Goal: Task Accomplishment & Management: Manage account settings

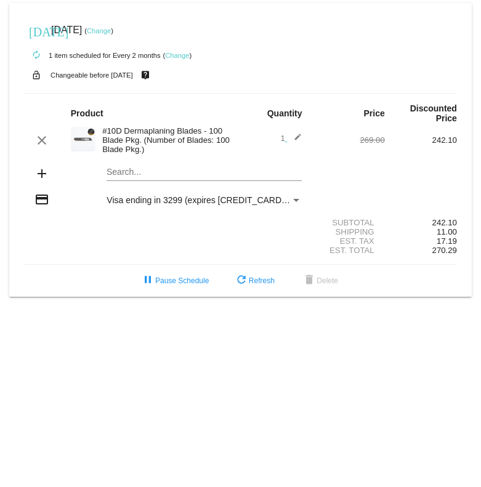
click at [175, 54] on link "Change" at bounding box center [177, 55] width 24 height 7
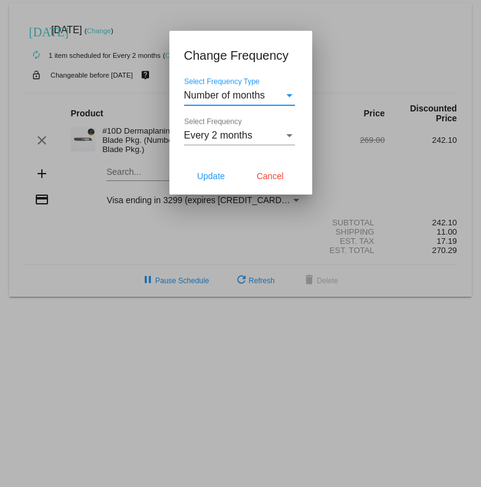
click at [284, 92] on div "Select Frequency" at bounding box center [289, 135] width 11 height 11
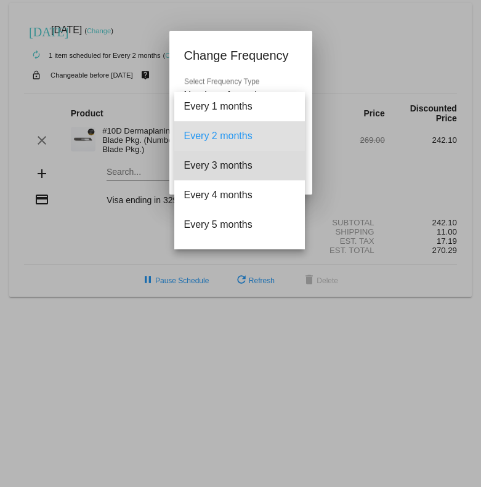
click at [252, 92] on span "Every 3 months" at bounding box center [239, 166] width 111 height 30
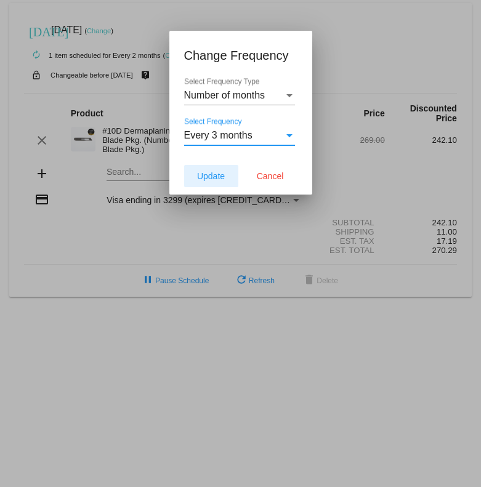
click at [212, 92] on span "Update" at bounding box center [211, 176] width 28 height 10
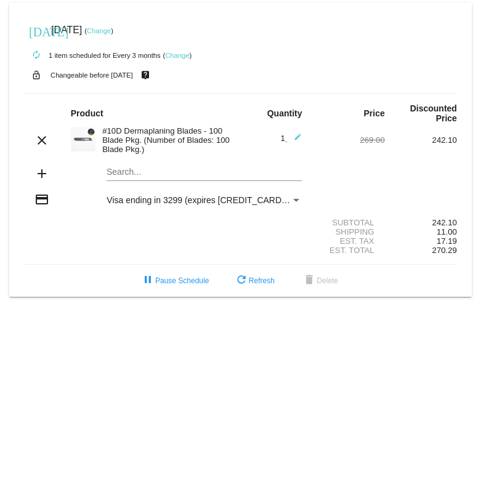
click at [111, 31] on link "Change" at bounding box center [99, 30] width 24 height 7
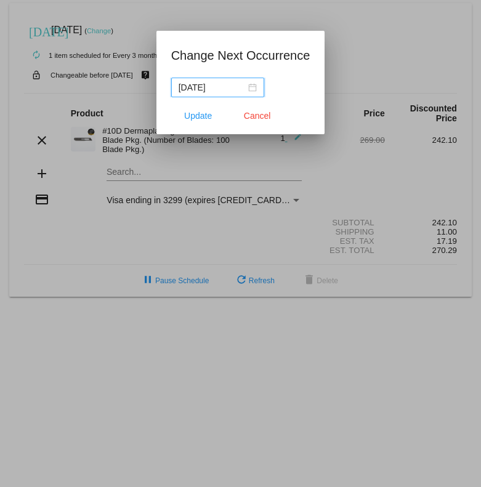
click at [246, 82] on div "2025-11-26" at bounding box center [218, 88] width 78 height 14
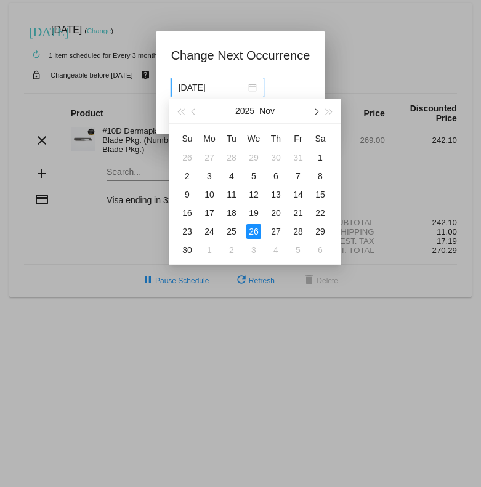
click at [314, 92] on span "button" at bounding box center [315, 112] width 6 height 6
click at [207, 92] on div "22" at bounding box center [209, 213] width 15 height 15
type input "2025-12-22"
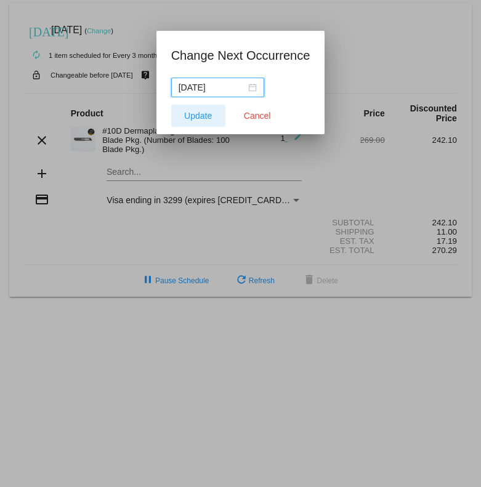
click at [201, 92] on span "Update" at bounding box center [198, 116] width 28 height 10
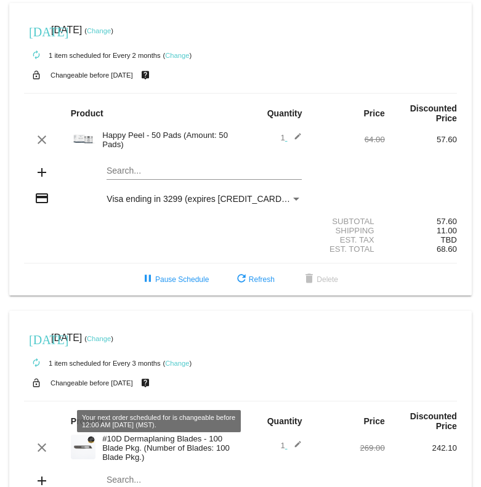
click at [153, 391] on mat-icon "live_help" at bounding box center [145, 383] width 15 height 16
click at [54, 408] on mat-card "[DATE] [DATE] ( Change ) autorenew 1 item scheduled for Every 3 months ( Change…" at bounding box center [240, 458] width 463 height 294
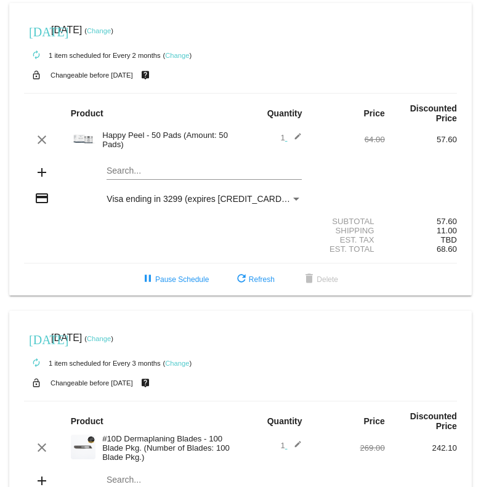
click at [180, 367] on link "Change" at bounding box center [177, 363] width 24 height 7
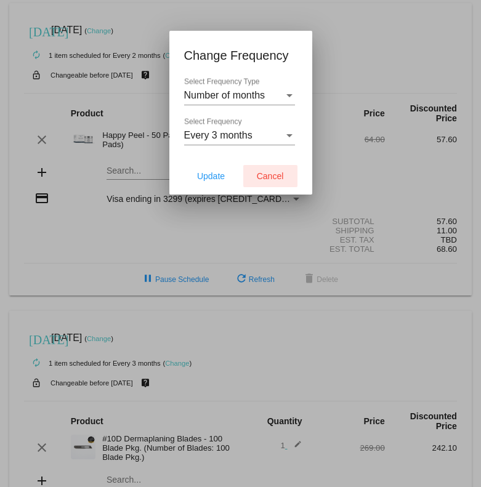
click at [275, 175] on span "Cancel" at bounding box center [270, 176] width 27 height 10
